Goal: Task Accomplishment & Management: Use online tool/utility

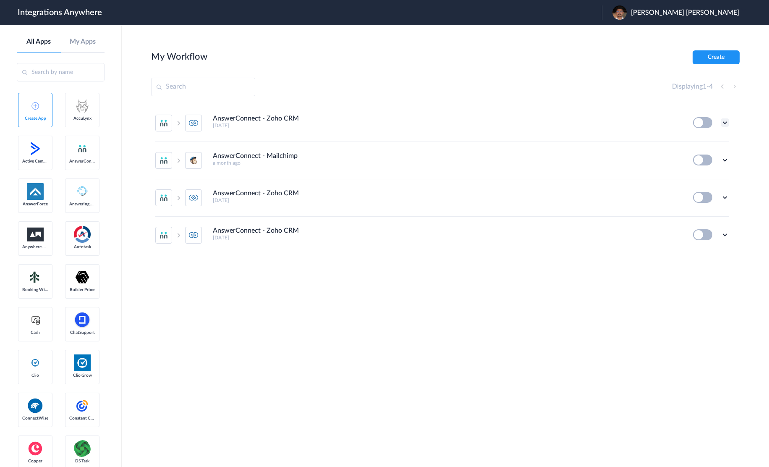
click at [725, 122] on icon at bounding box center [725, 122] width 8 height 8
click at [695, 139] on link "Edit" at bounding box center [691, 142] width 20 height 6
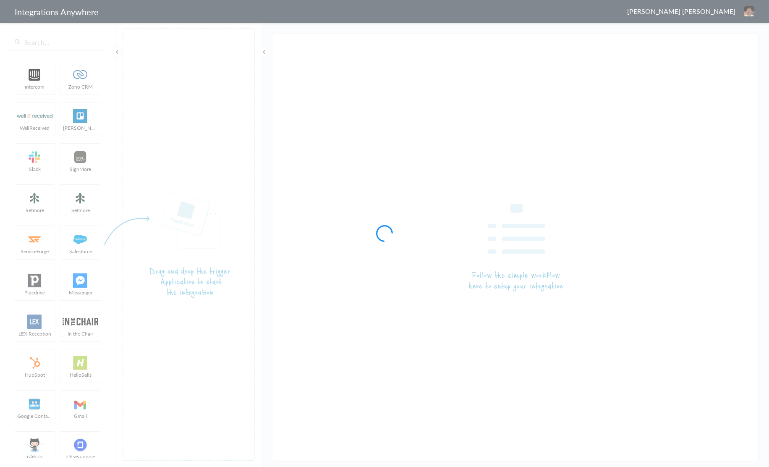
type input "AnswerConnect - Zoho CRM"
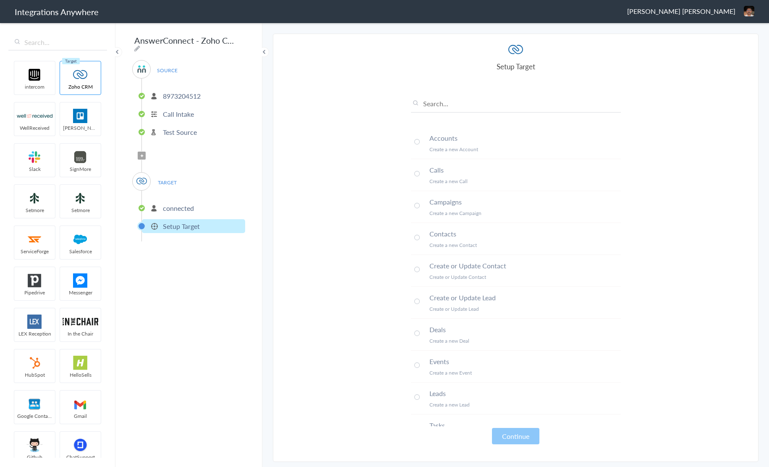
click at [442, 139] on h4 "Accounts" at bounding box center [525, 138] width 191 height 10
click at [513, 434] on button "Continue" at bounding box center [515, 436] width 47 height 16
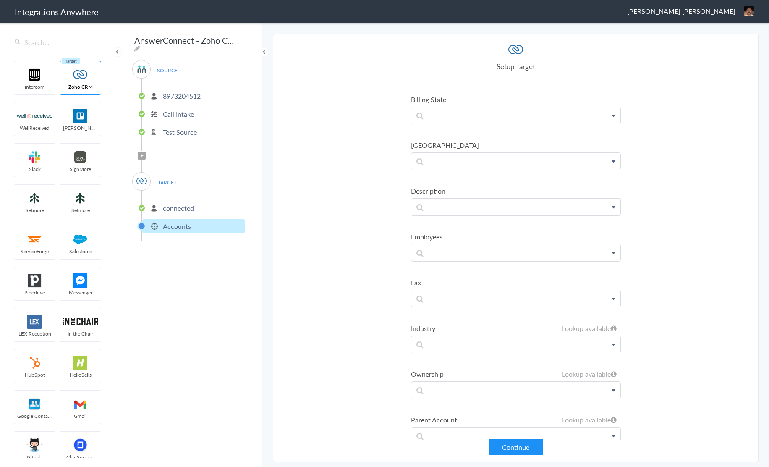
scroll to position [566, 0]
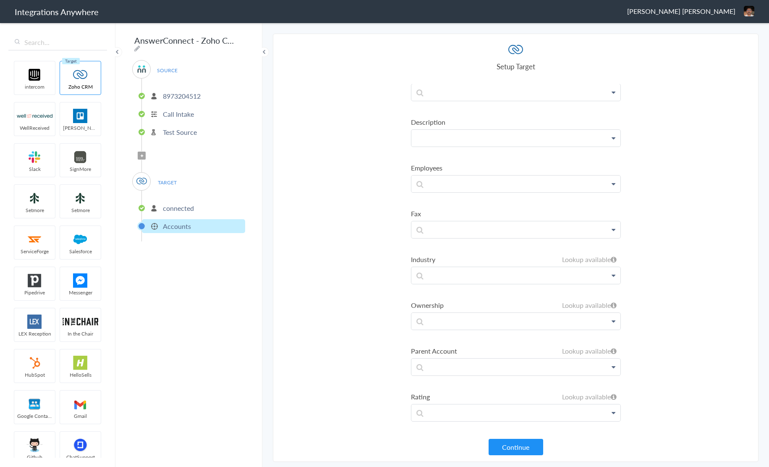
click at [473, 131] on p at bounding box center [515, 138] width 209 height 17
click at [472, 136] on p at bounding box center [515, 138] width 209 height 17
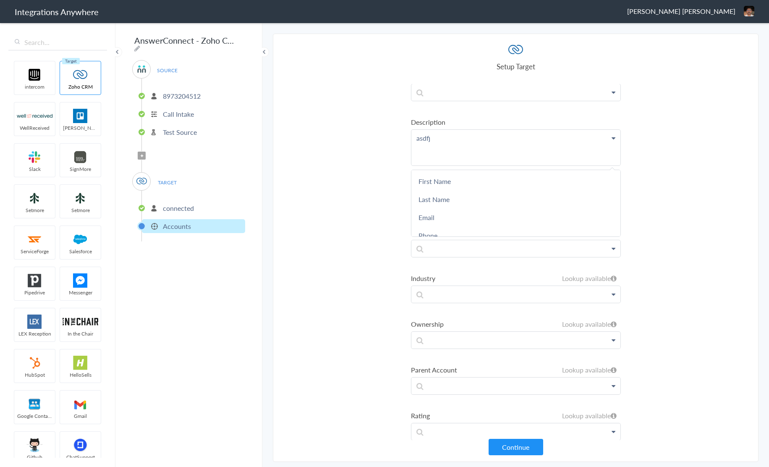
click at [462, 151] on p "asdfj" at bounding box center [515, 148] width 209 height 36
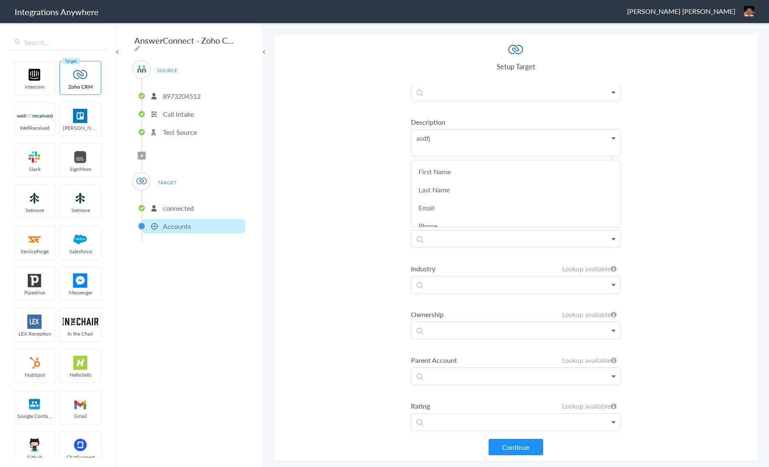
click at [371, 161] on section "Select Account 8973204512 Rename Delete ([DATE]) + connect Continue Setup Sourc…" at bounding box center [516, 248] width 486 height 428
